Goal: Navigation & Orientation: Find specific page/section

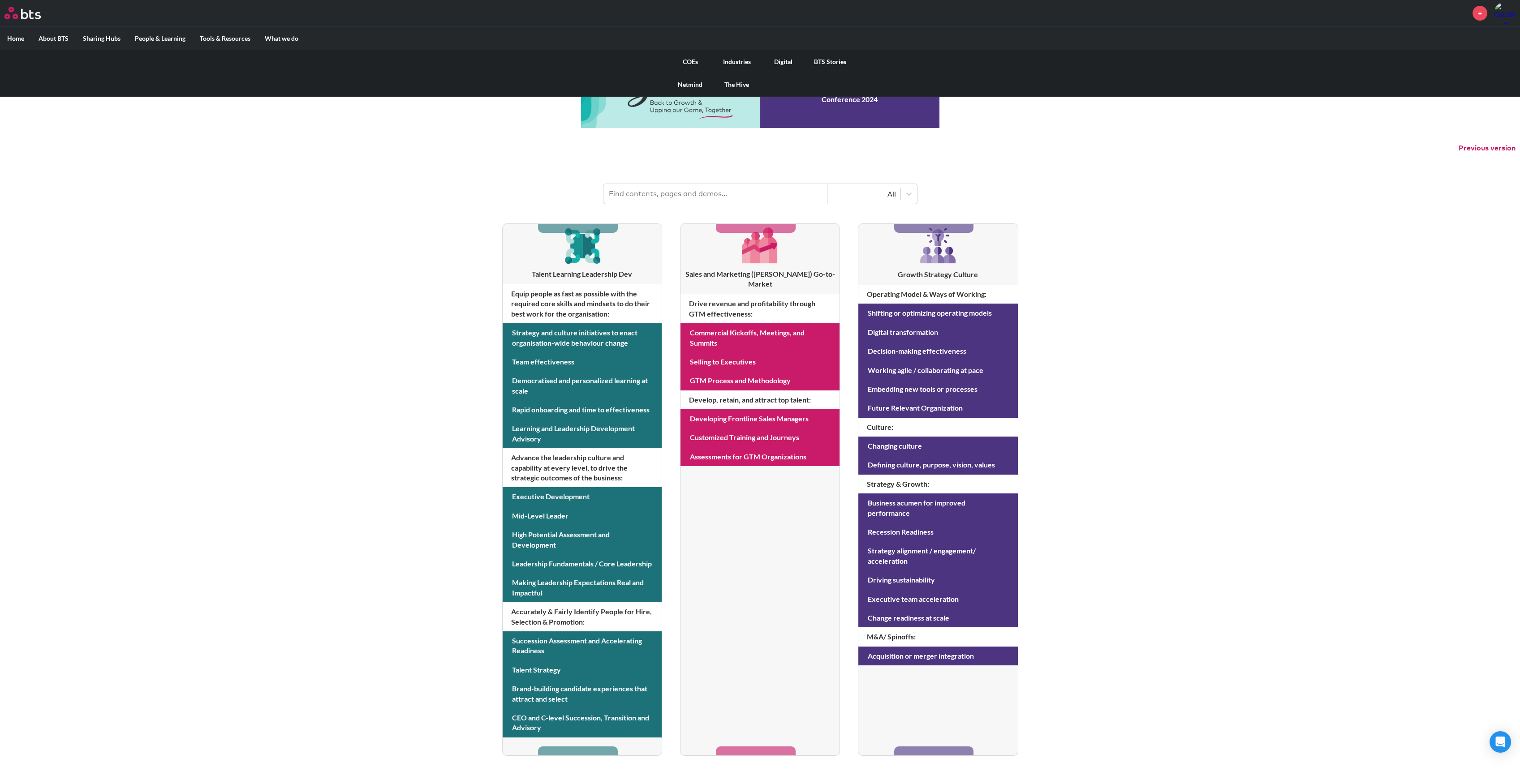
click at [787, 64] on link "Digital" at bounding box center [784, 62] width 47 height 23
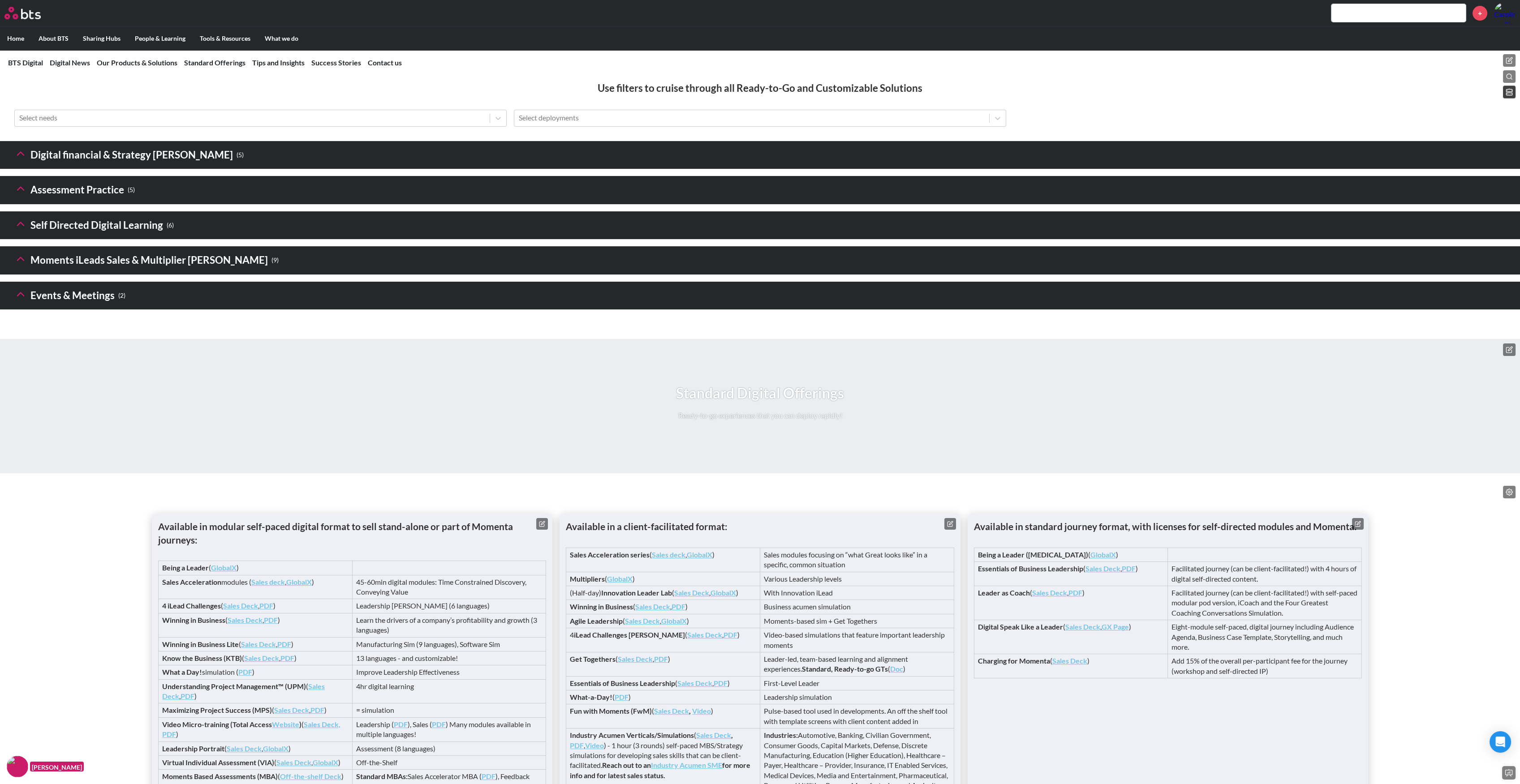
scroll to position [1112, 0]
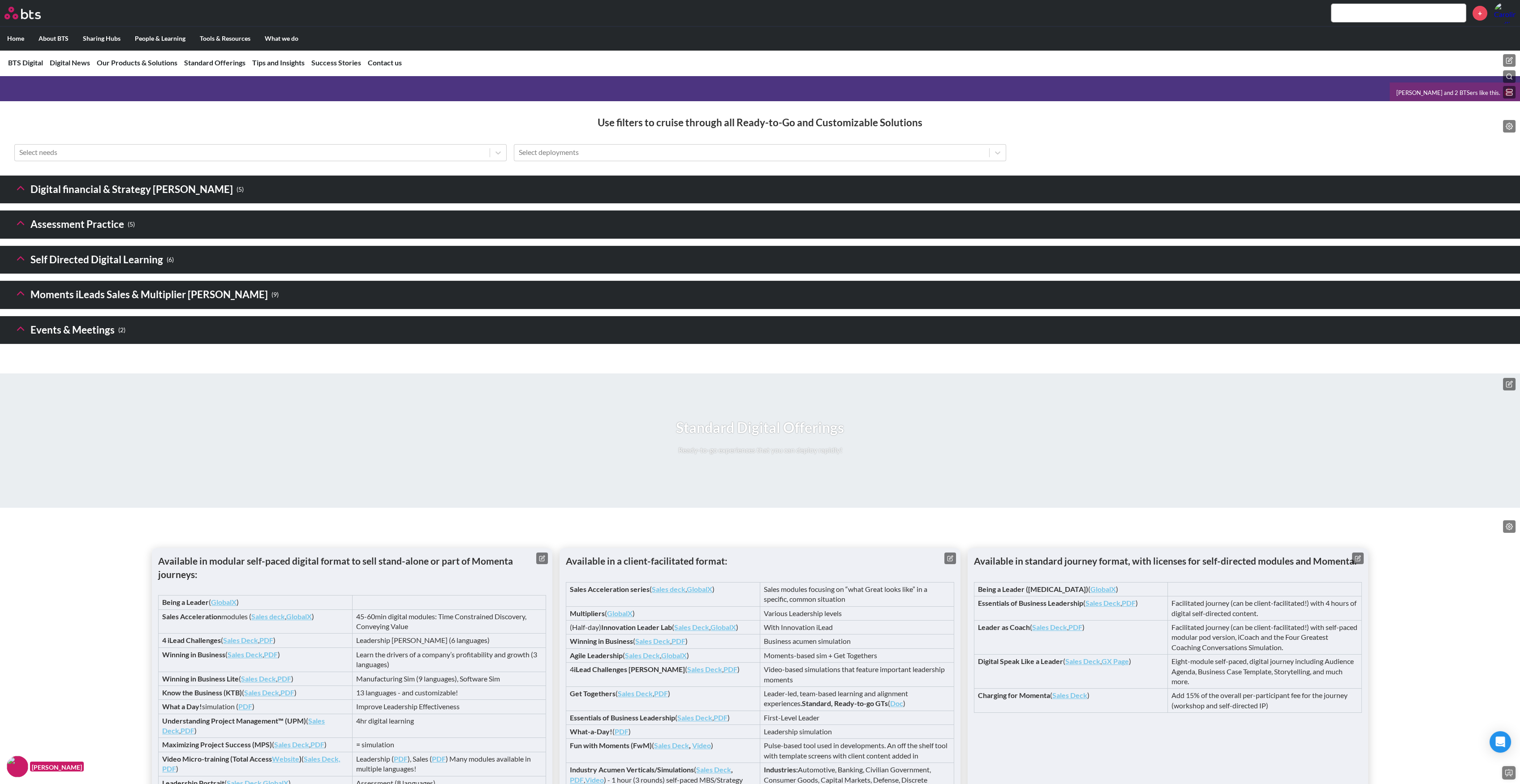
click at [18, 194] on icon at bounding box center [20, 188] width 13 height 13
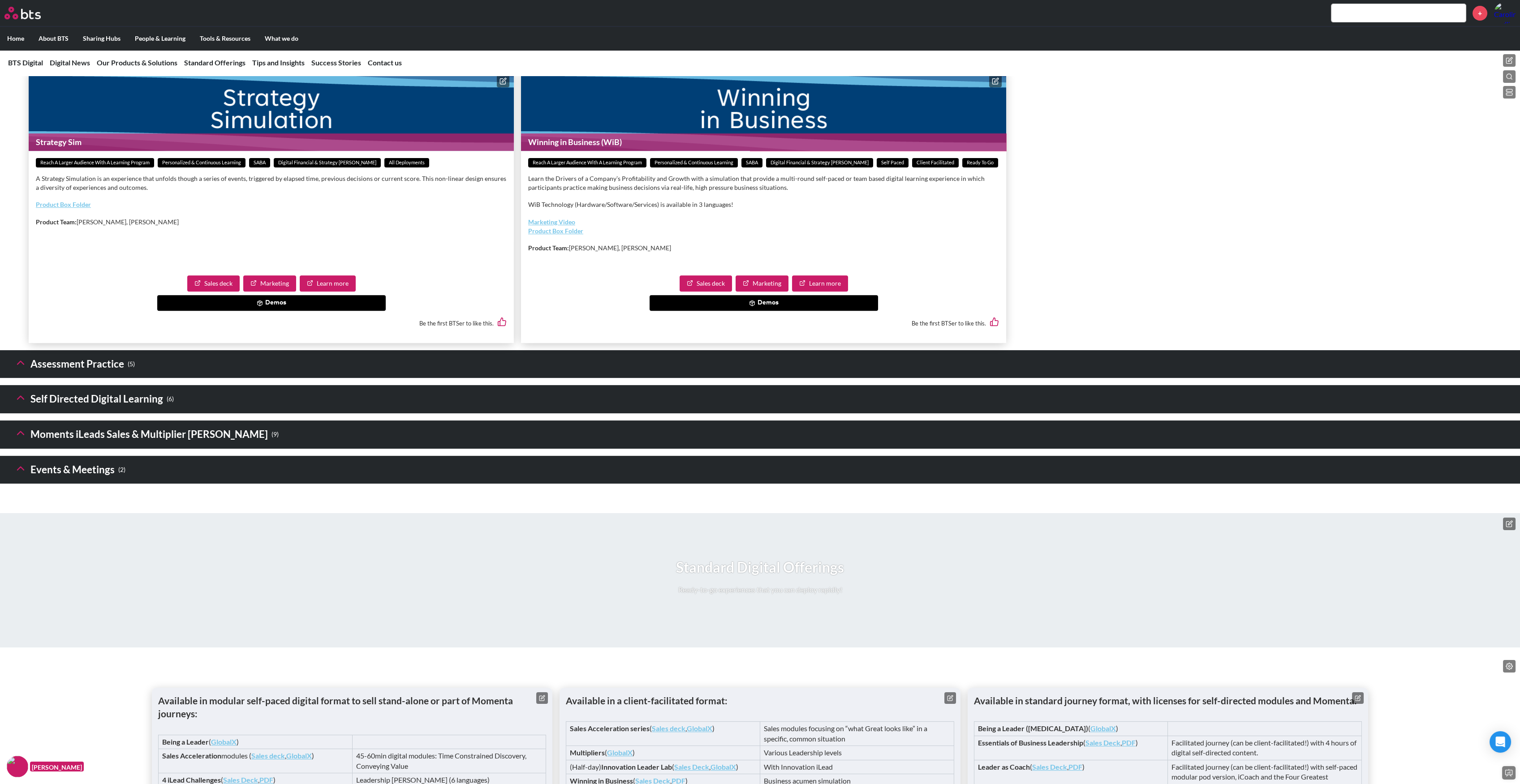
scroll to position [1590, 0]
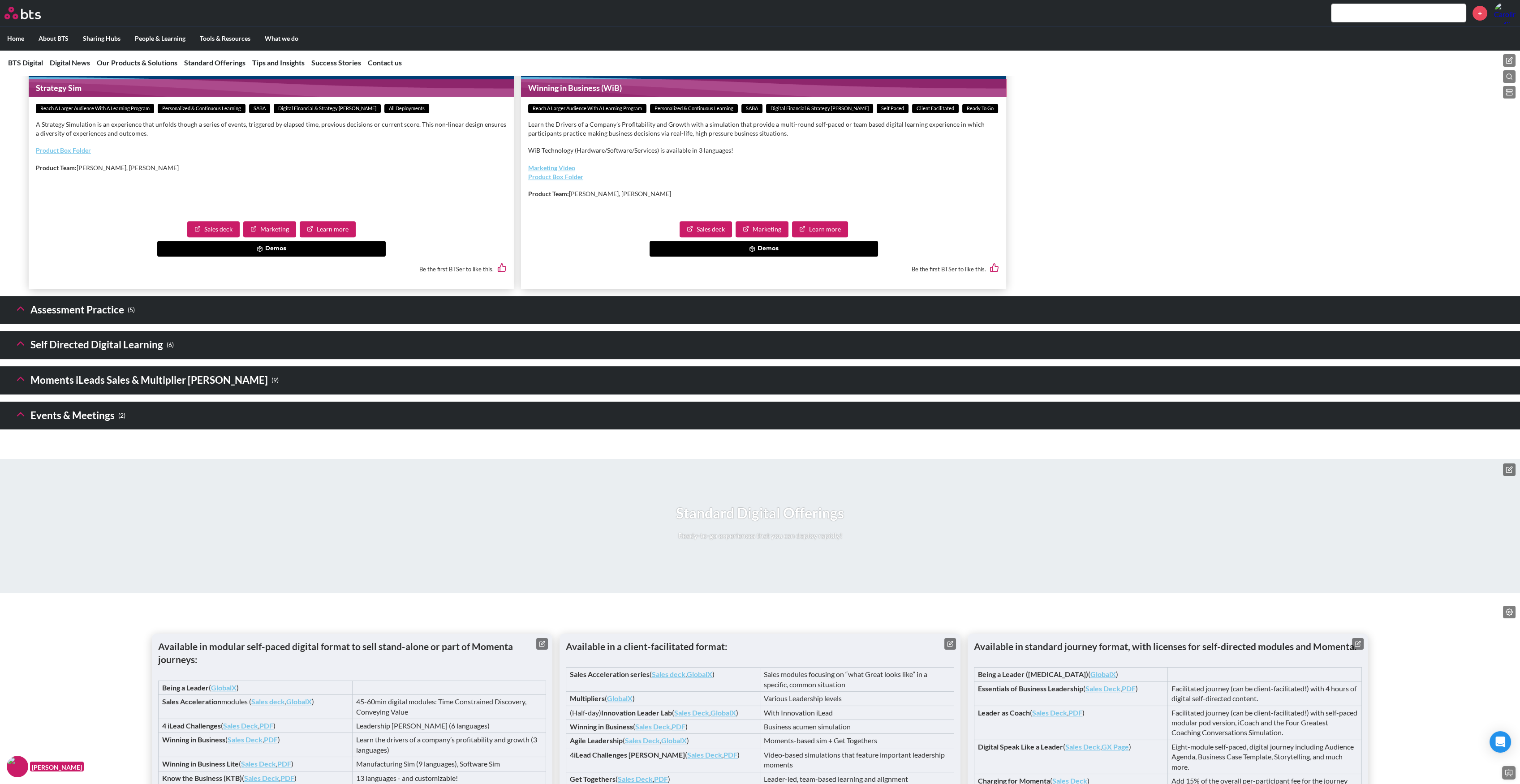
click at [10, 430] on header "Events & Meetings ( 2 )" at bounding box center [760, 416] width 1520 height 28
click at [16, 421] on icon at bounding box center [20, 414] width 13 height 13
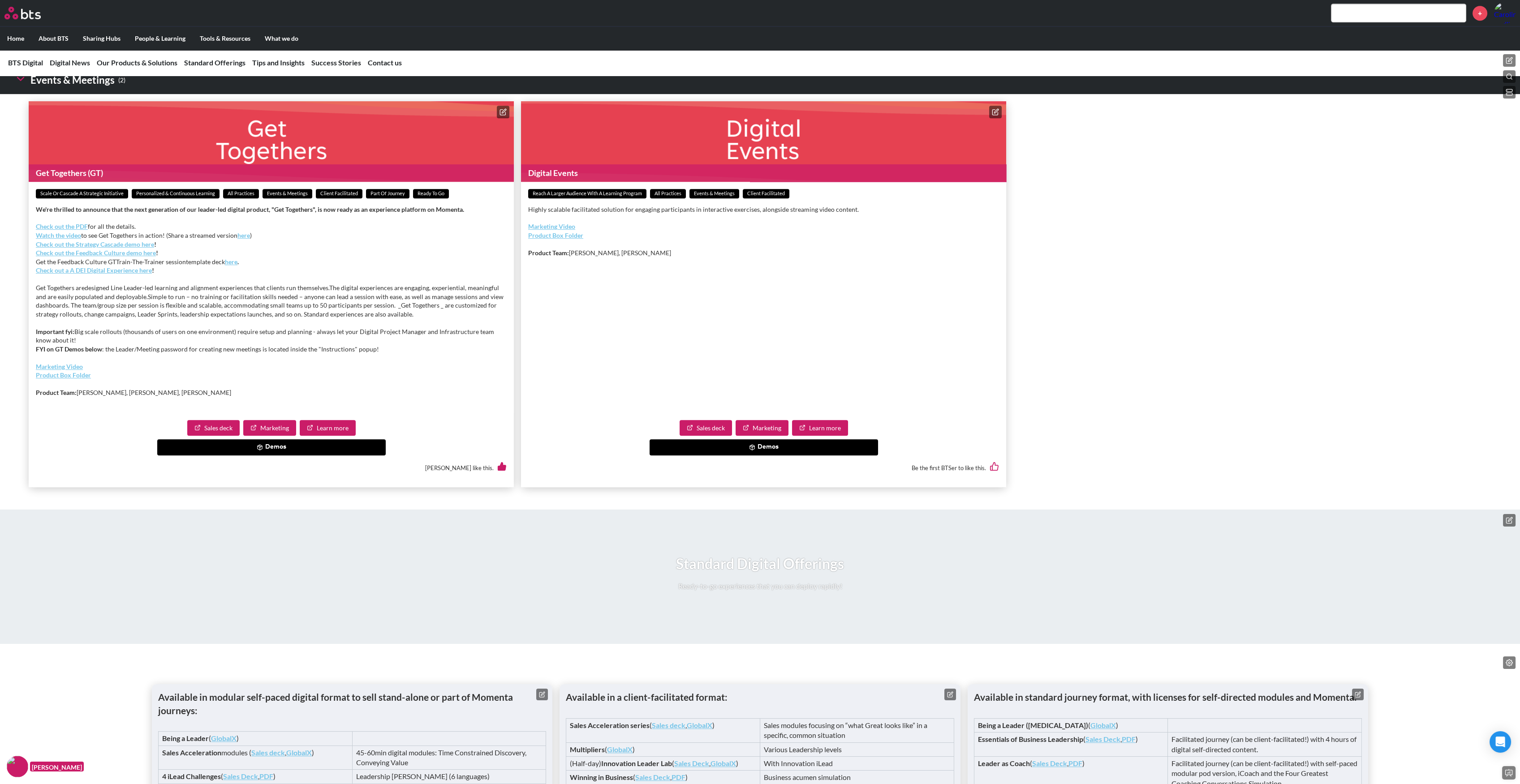
scroll to position [1948, 0]
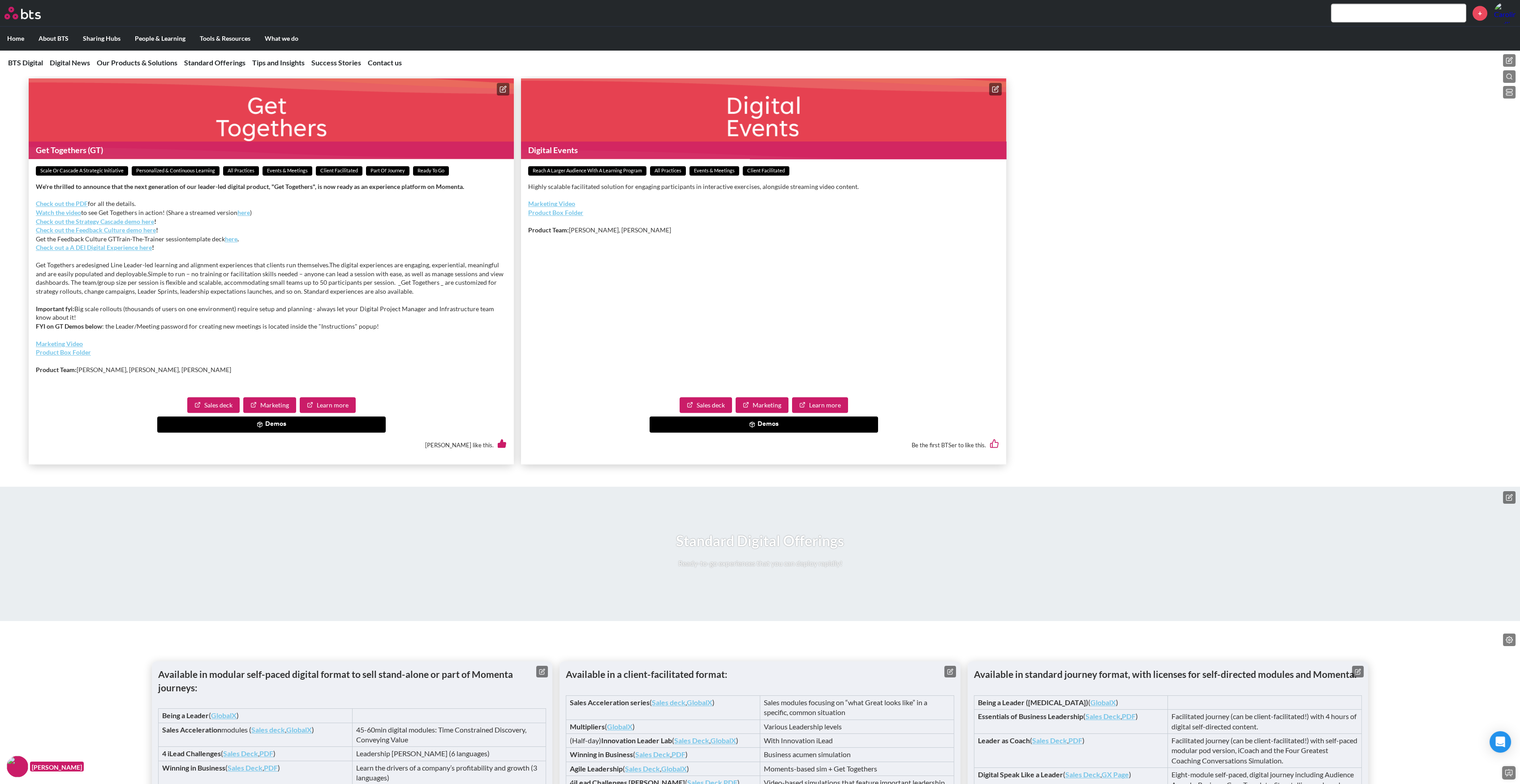
click at [773, 432] on button "Demos" at bounding box center [764, 424] width 228 height 16
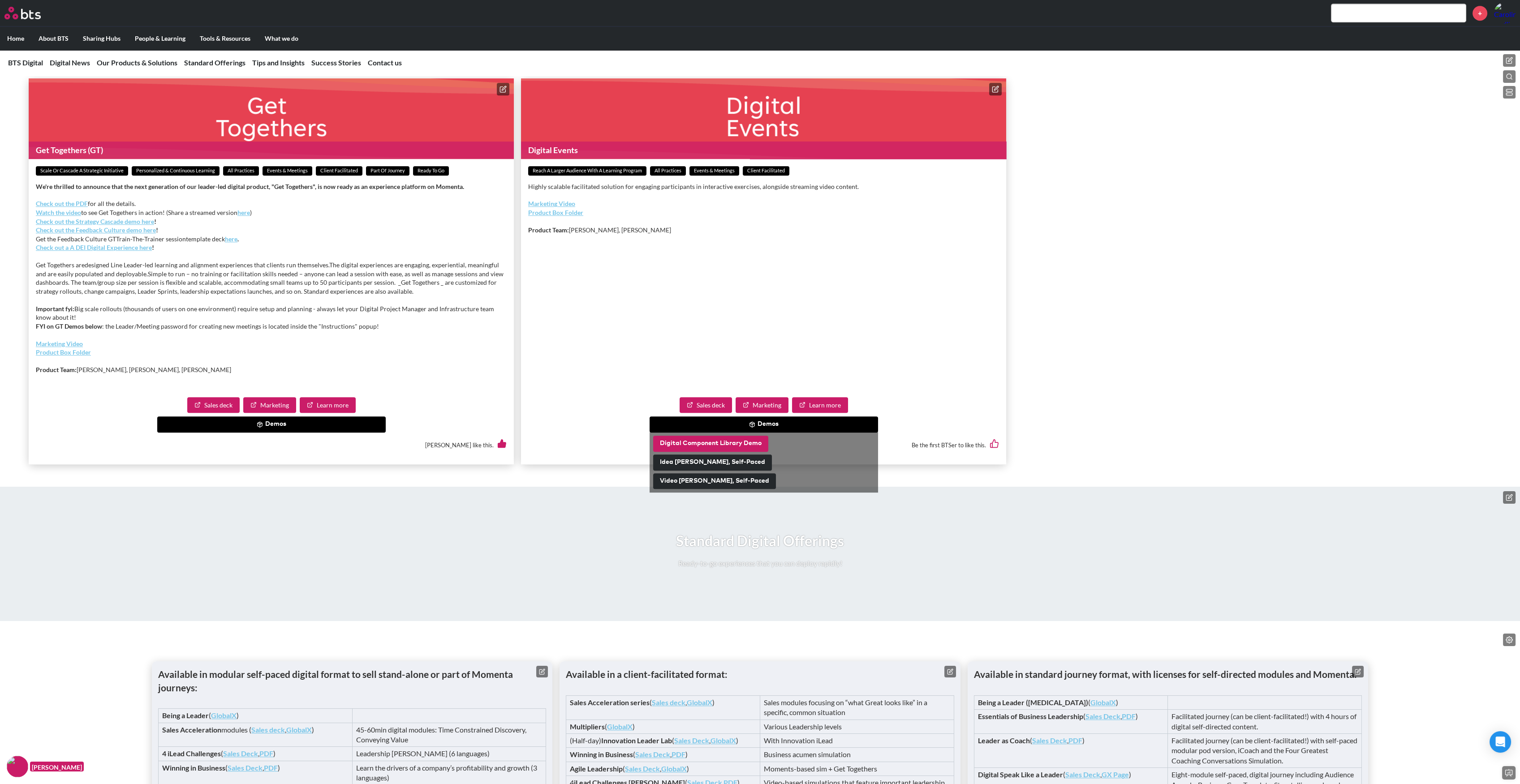
click at [737, 452] on button "Digital Component Library Demo" at bounding box center [711, 443] width 115 height 16
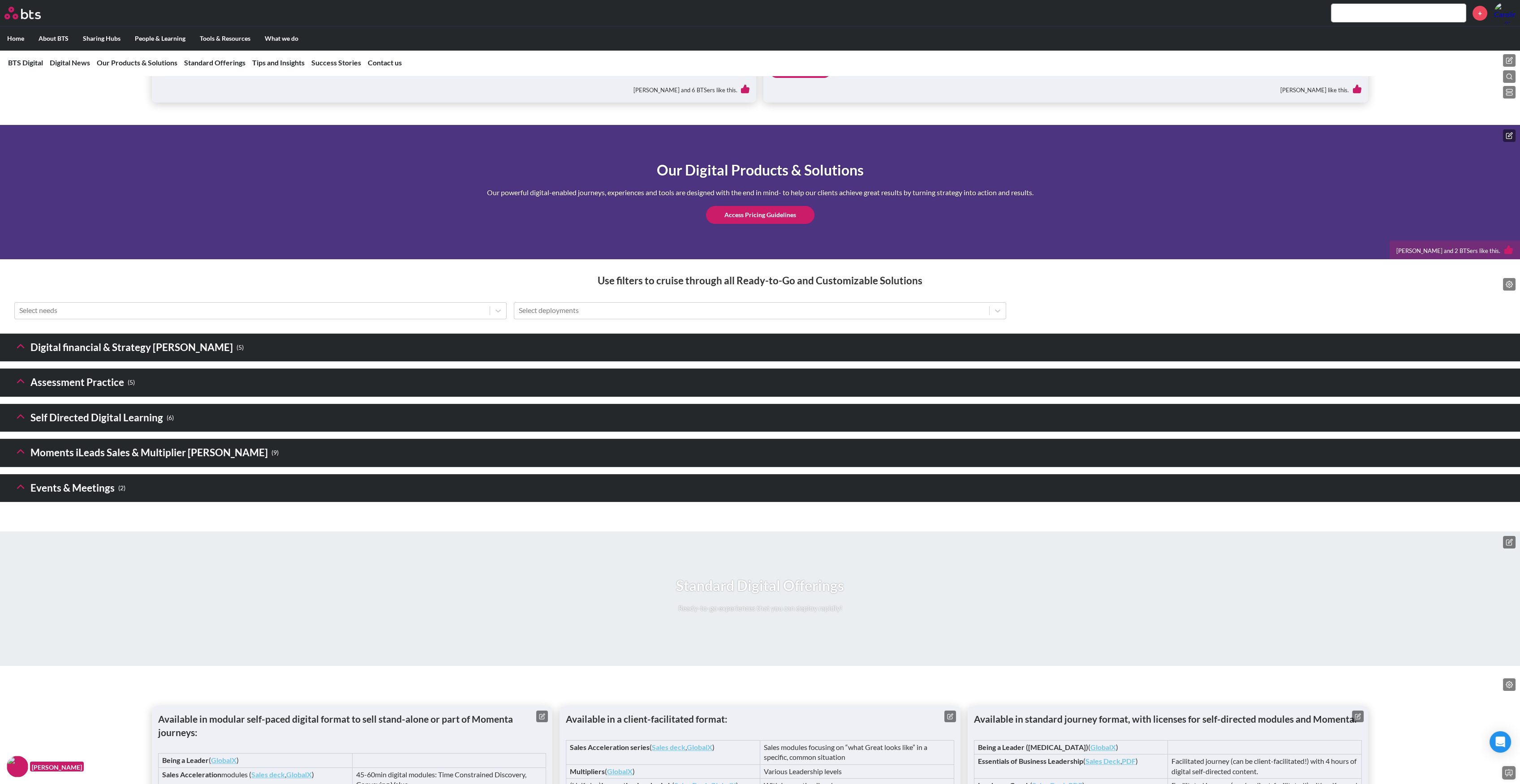
scroll to position [955, 0]
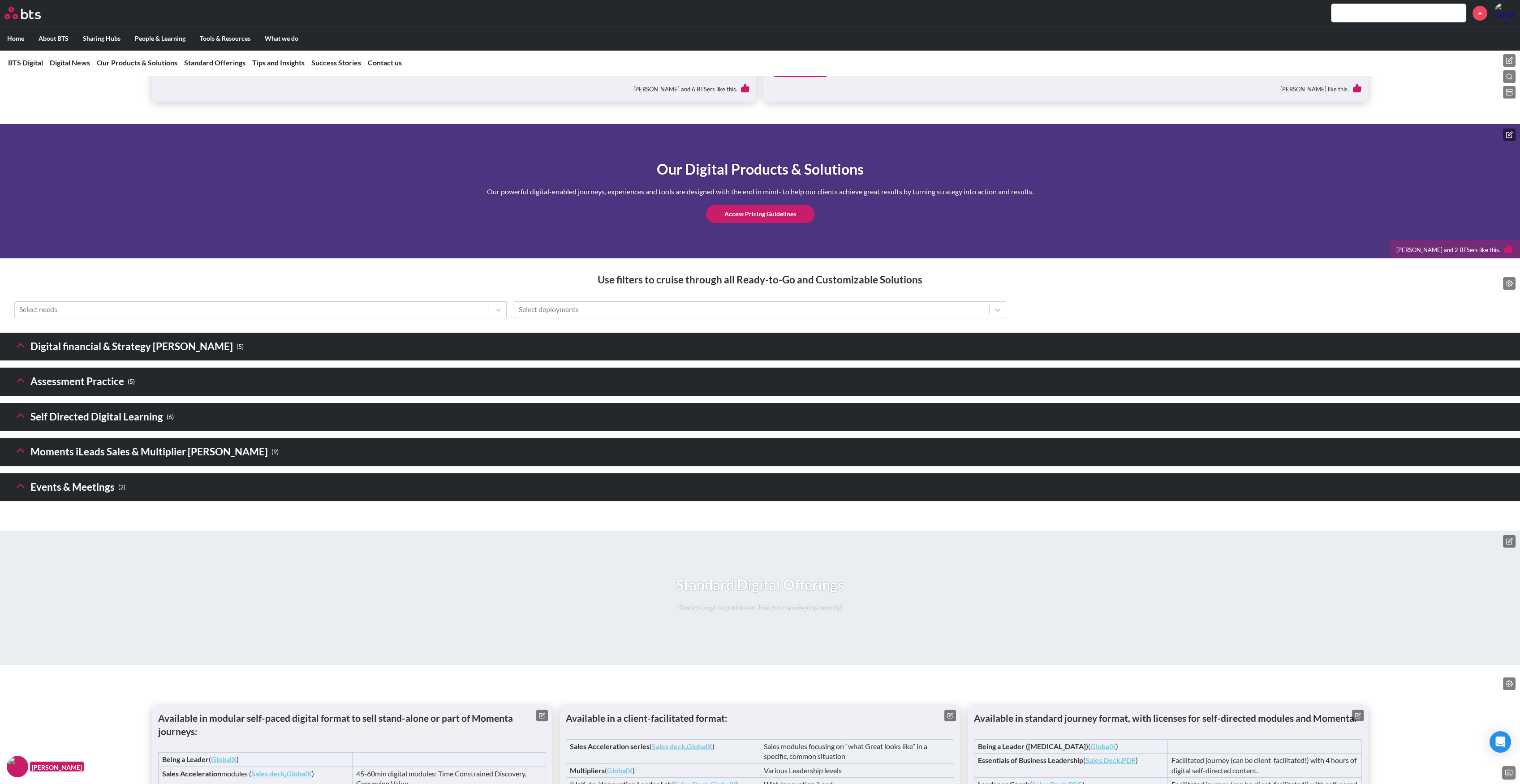
click at [20, 492] on icon at bounding box center [20, 486] width 13 height 13
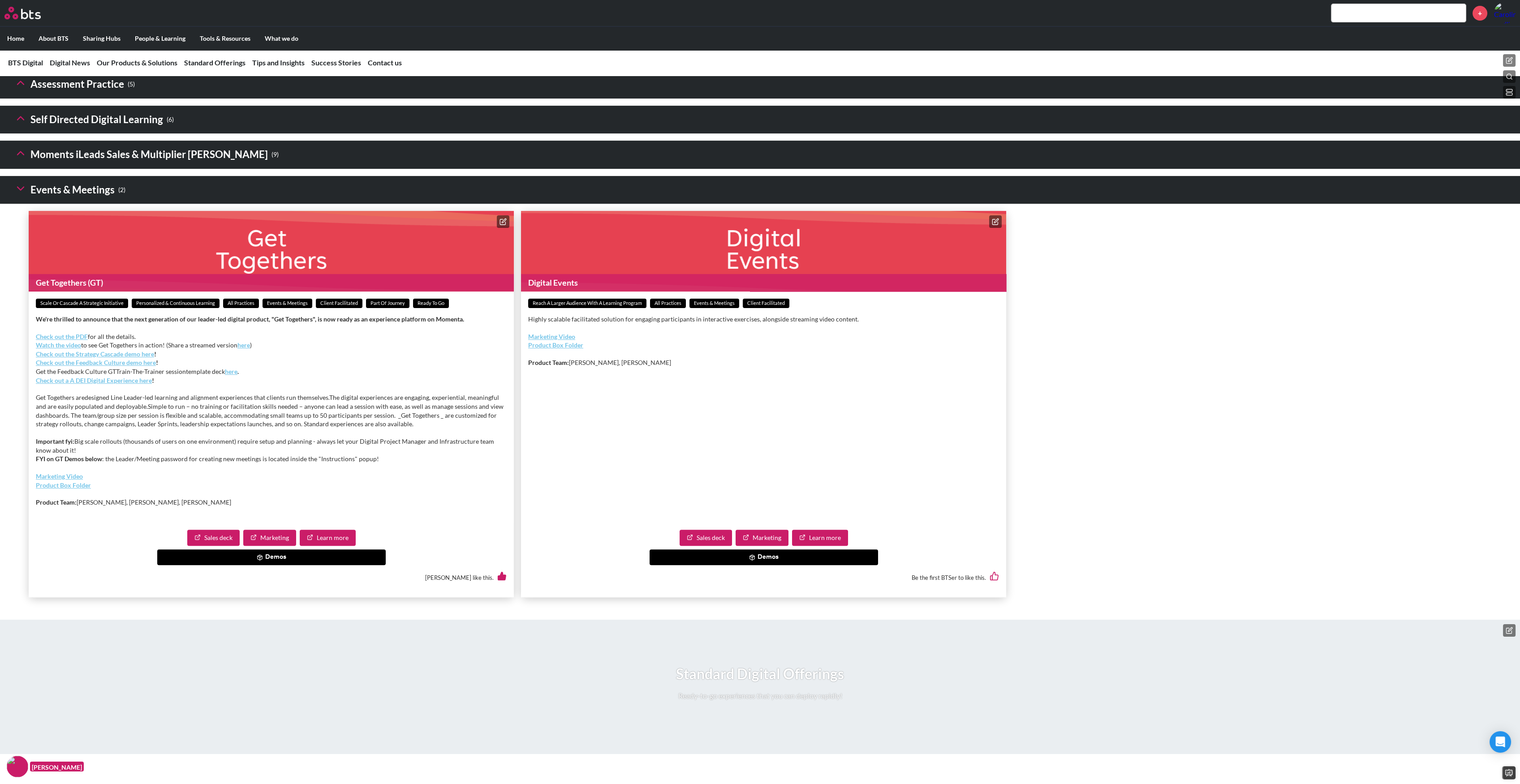
scroll to position [1254, 0]
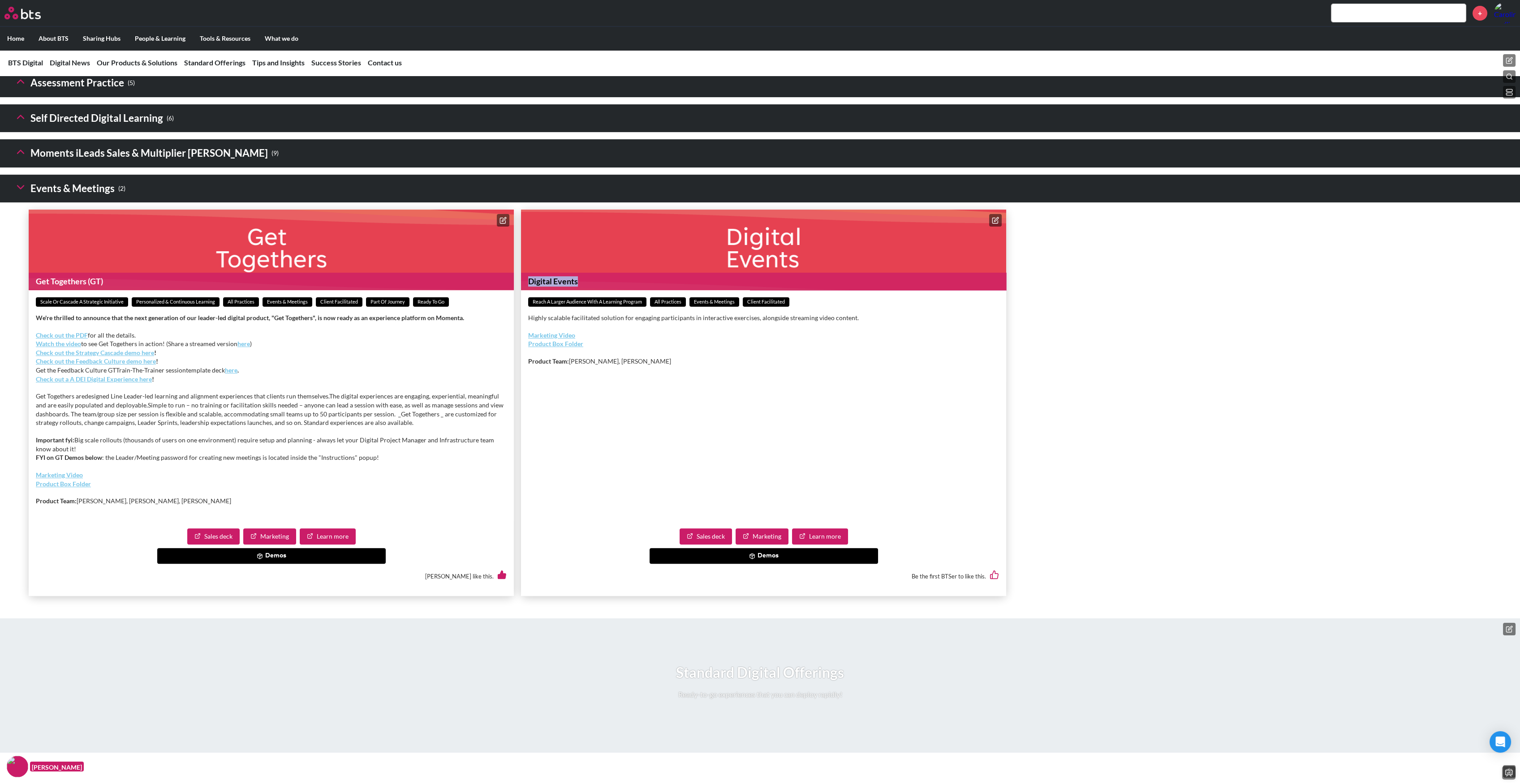
drag, startPoint x: 578, startPoint y: 322, endPoint x: 520, endPoint y: 320, distance: 58.0
click at [520, 320] on ul "Get Togethers (GT) Scale or Cascade a Strategic Initiative Personalized & Conti…" at bounding box center [763, 402] width 1499 height 386
copy h1 "Digital Events"
click at [757, 564] on button "Demos" at bounding box center [764, 556] width 228 height 16
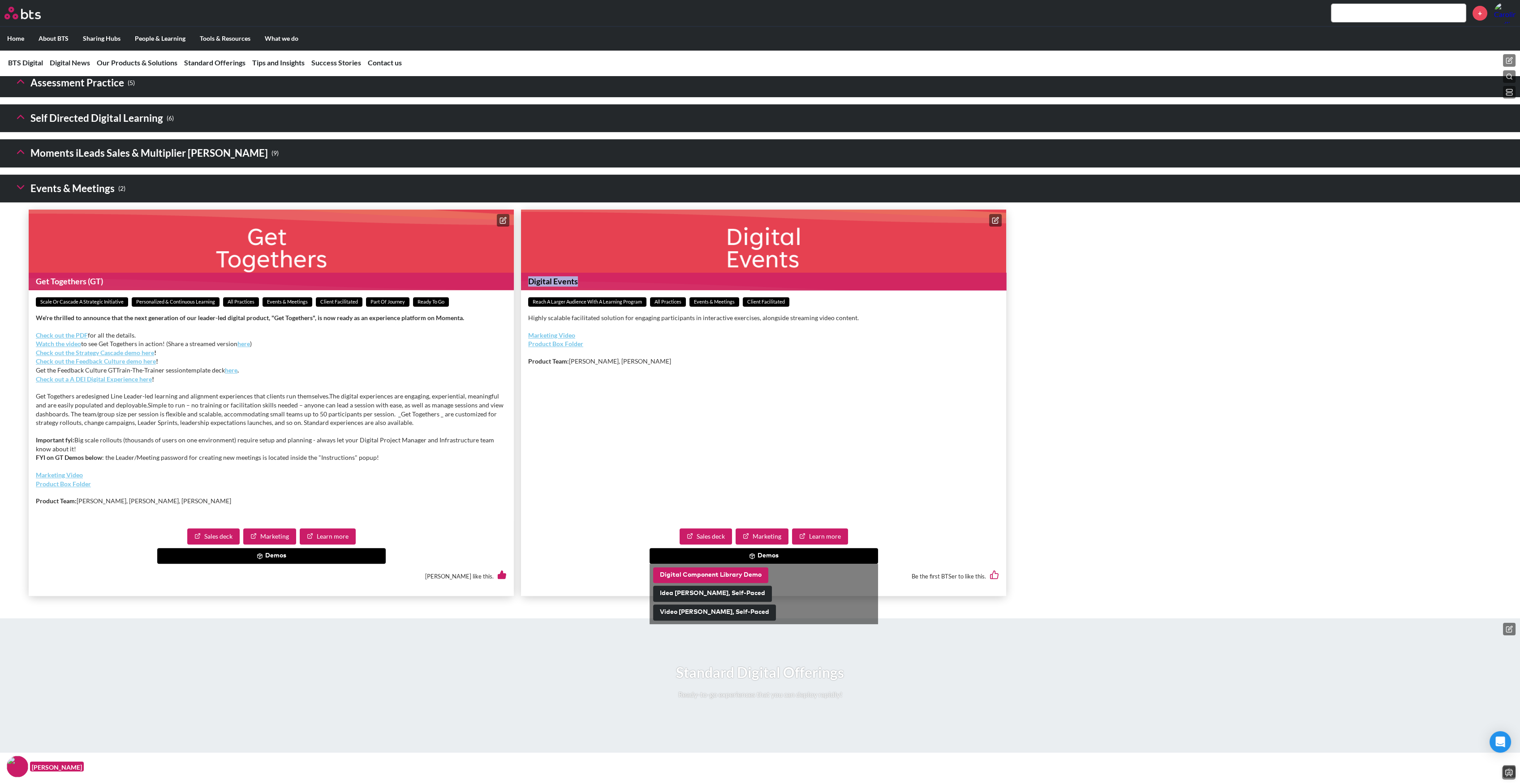
click at [723, 583] on button "Digital Component Library Demo" at bounding box center [711, 575] width 115 height 16
